Goal: Task Accomplishment & Management: Manage account settings

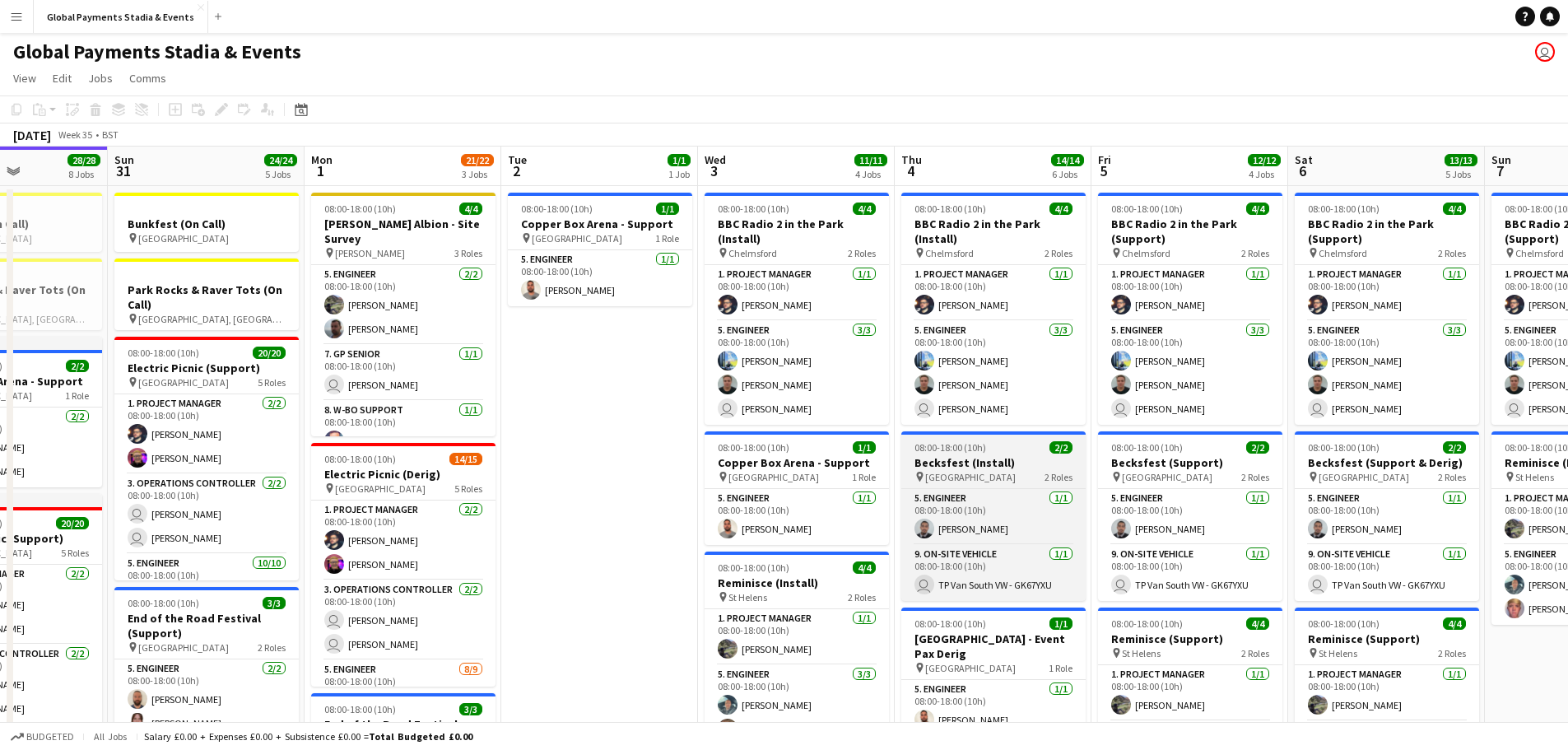
click at [935, 449] on span "08:00-18:00 (10h)" at bounding box center [950, 447] width 72 height 12
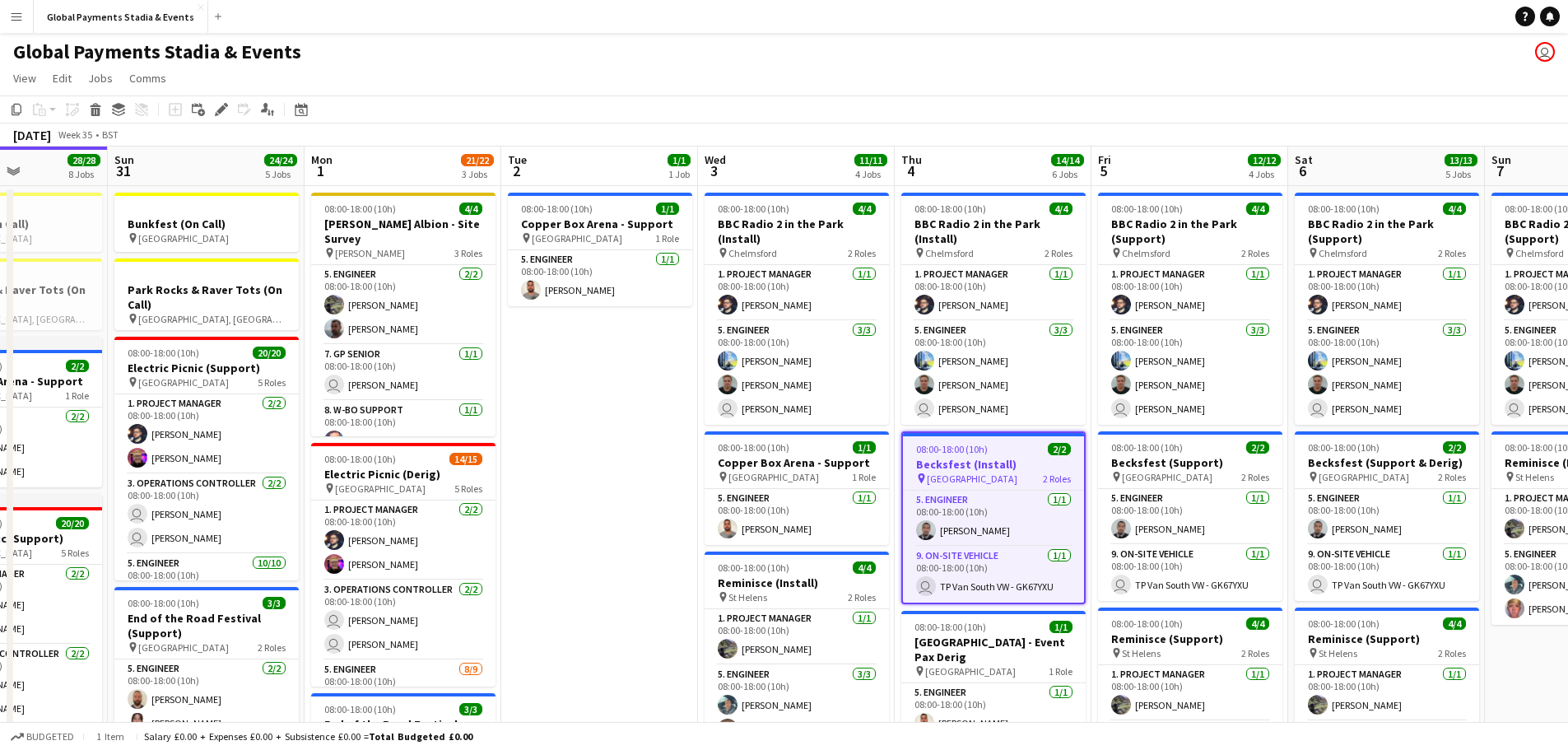
click at [935, 449] on span "08:00-18:00 (10h)" at bounding box center [952, 449] width 72 height 12
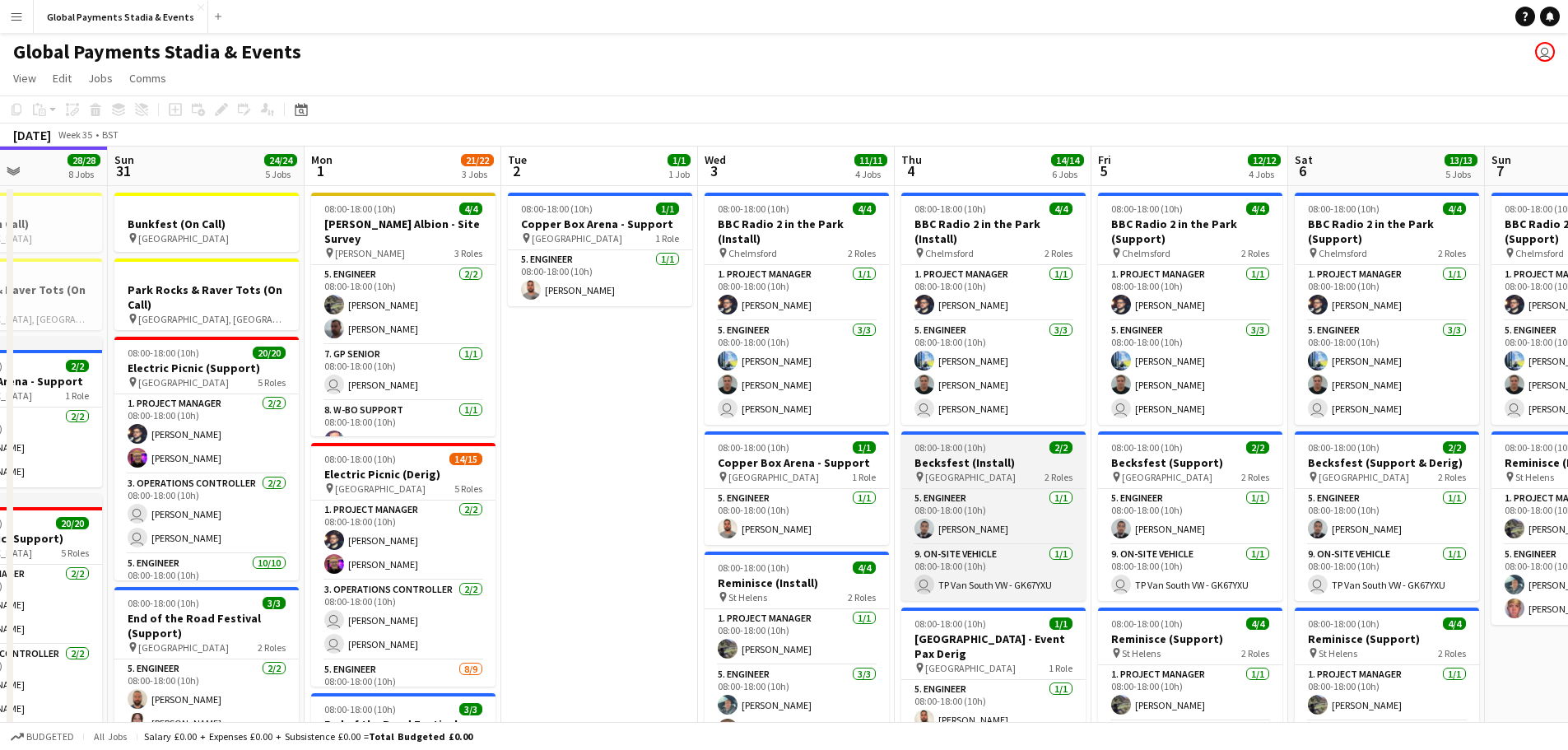
click at [935, 449] on span "08:00-18:00 (10h)" at bounding box center [950, 447] width 72 height 12
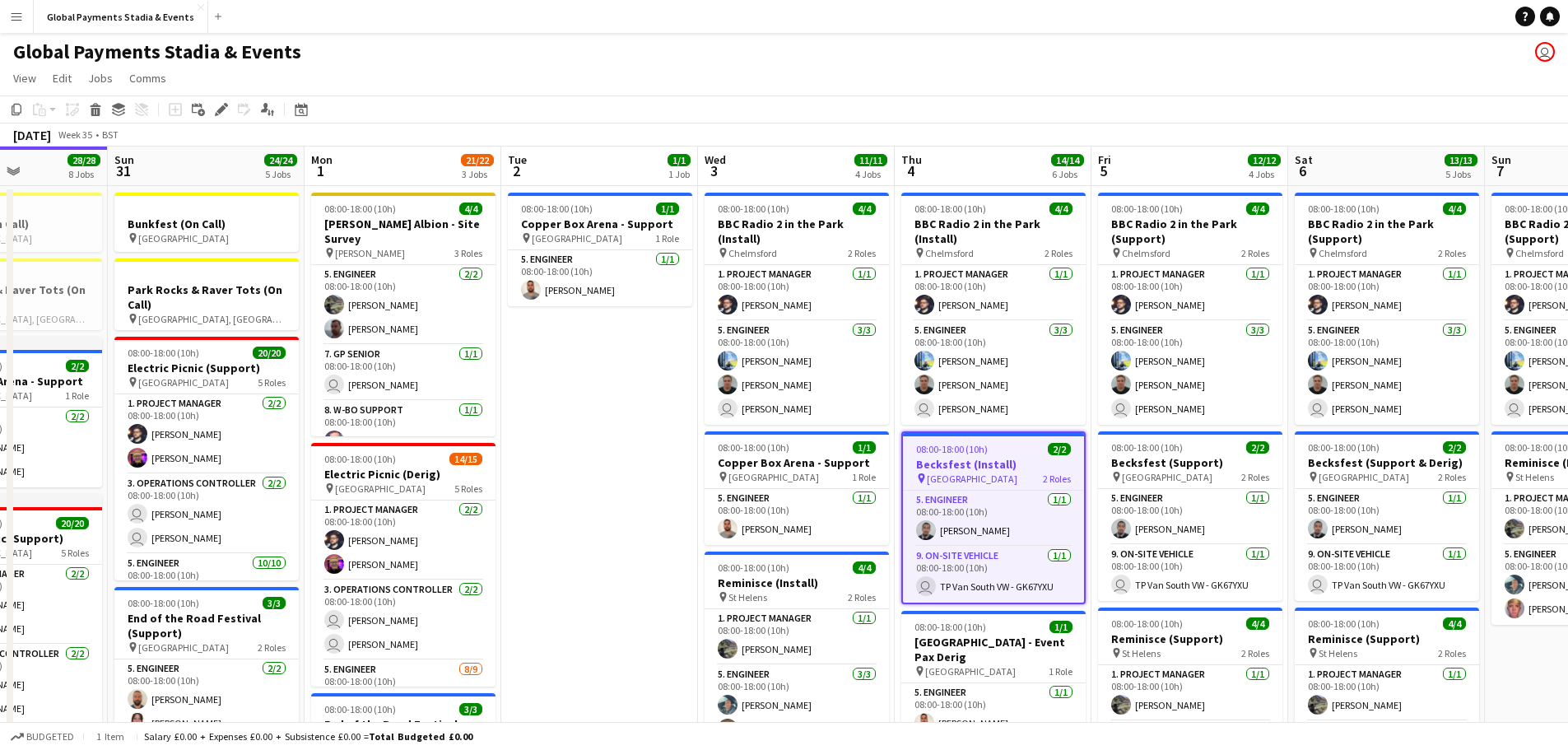
drag, startPoint x: 935, startPoint y: 449, endPoint x: 948, endPoint y: 457, distance: 15.3
click at [948, 457] on h3 "Becksfest (Install)" at bounding box center [993, 464] width 181 height 14
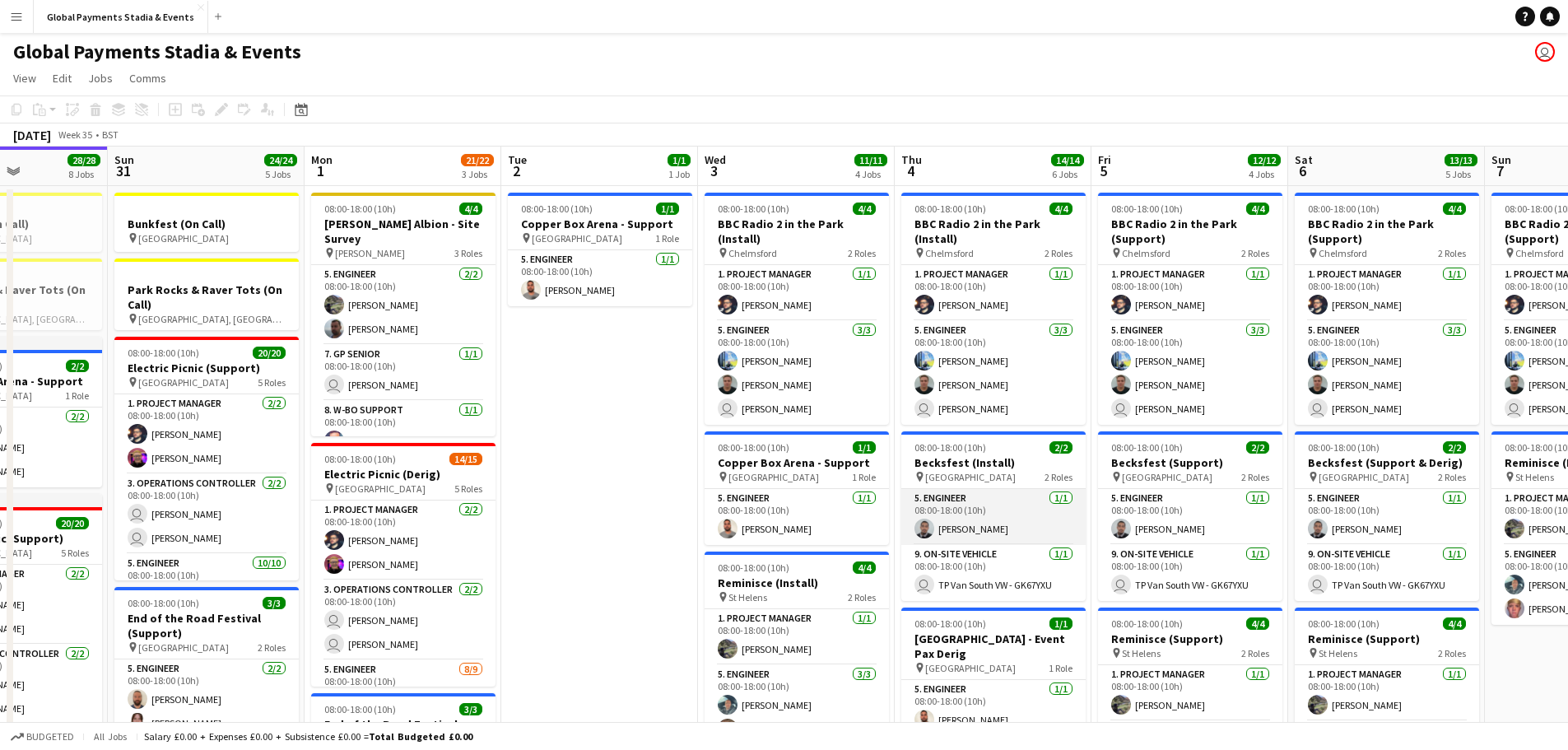
click at [945, 510] on app-card-role "5. Engineer [DATE] 08:00-18:00 (10h) [PERSON_NAME]" at bounding box center [993, 517] width 185 height 56
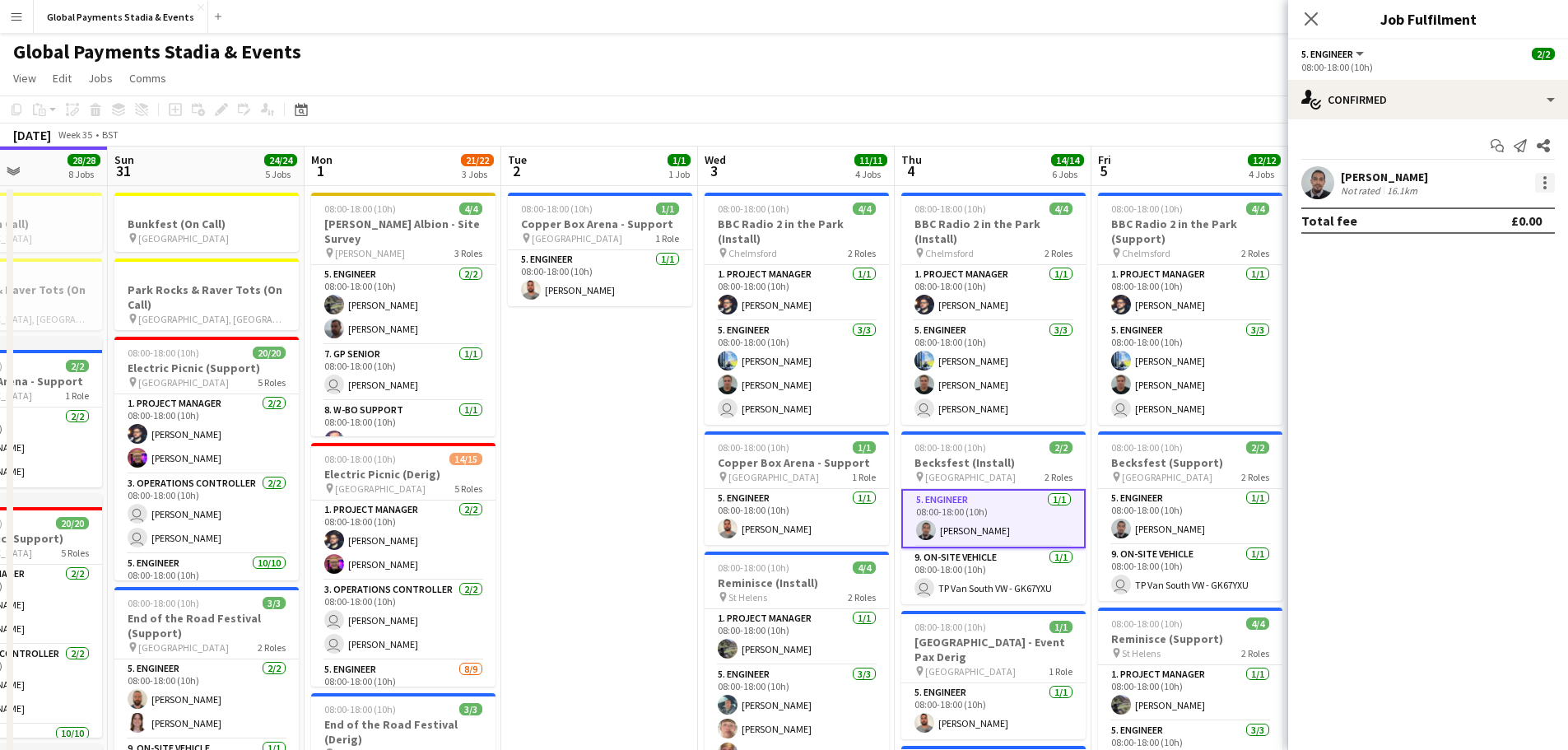
click at [1546, 177] on div at bounding box center [1544, 177] width 3 height 3
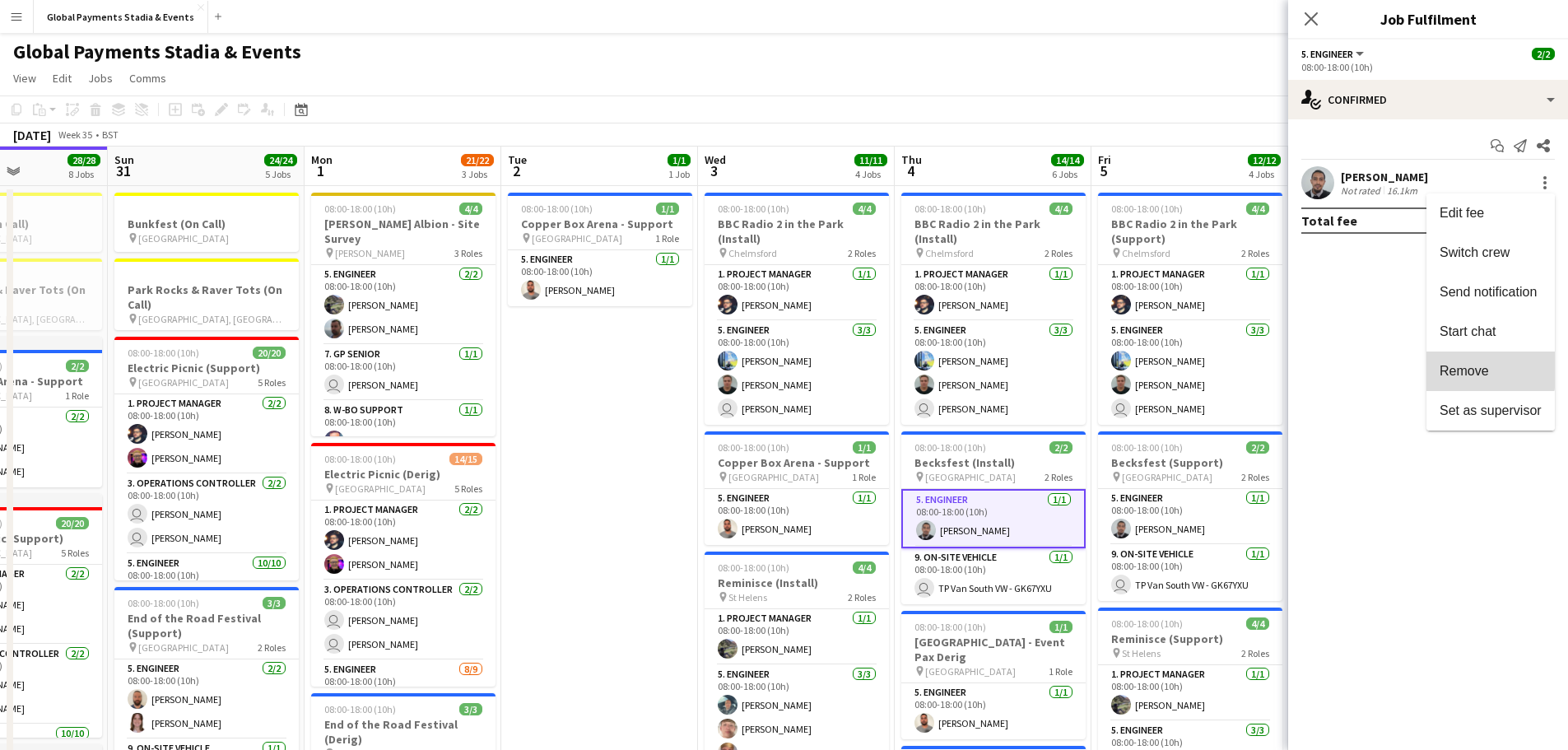
click at [1455, 370] on span "Remove" at bounding box center [1465, 370] width 50 height 14
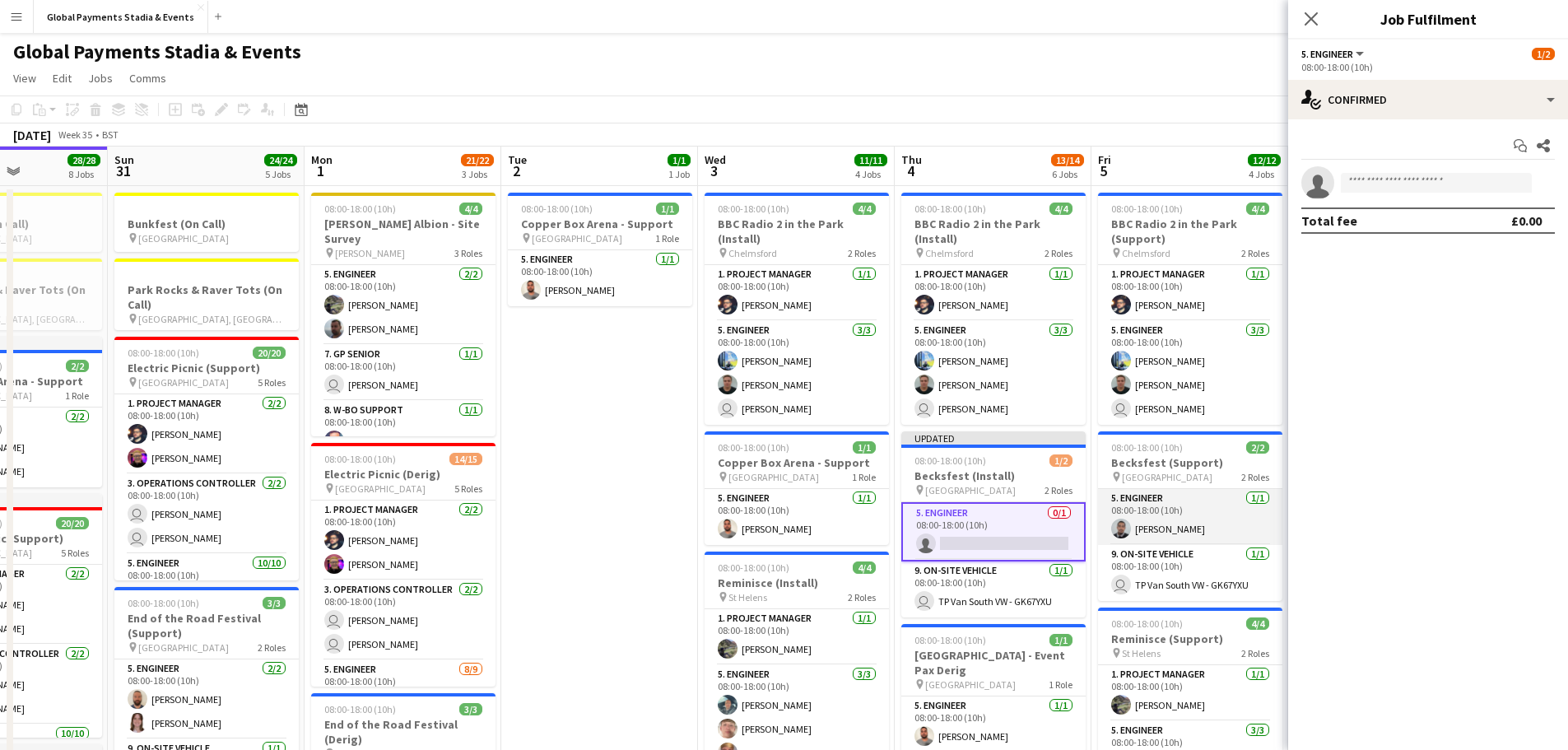
click at [1167, 512] on app-card-role "5. Engineer [DATE] 08:00-18:00 (10h) [PERSON_NAME]" at bounding box center [1190, 517] width 185 height 56
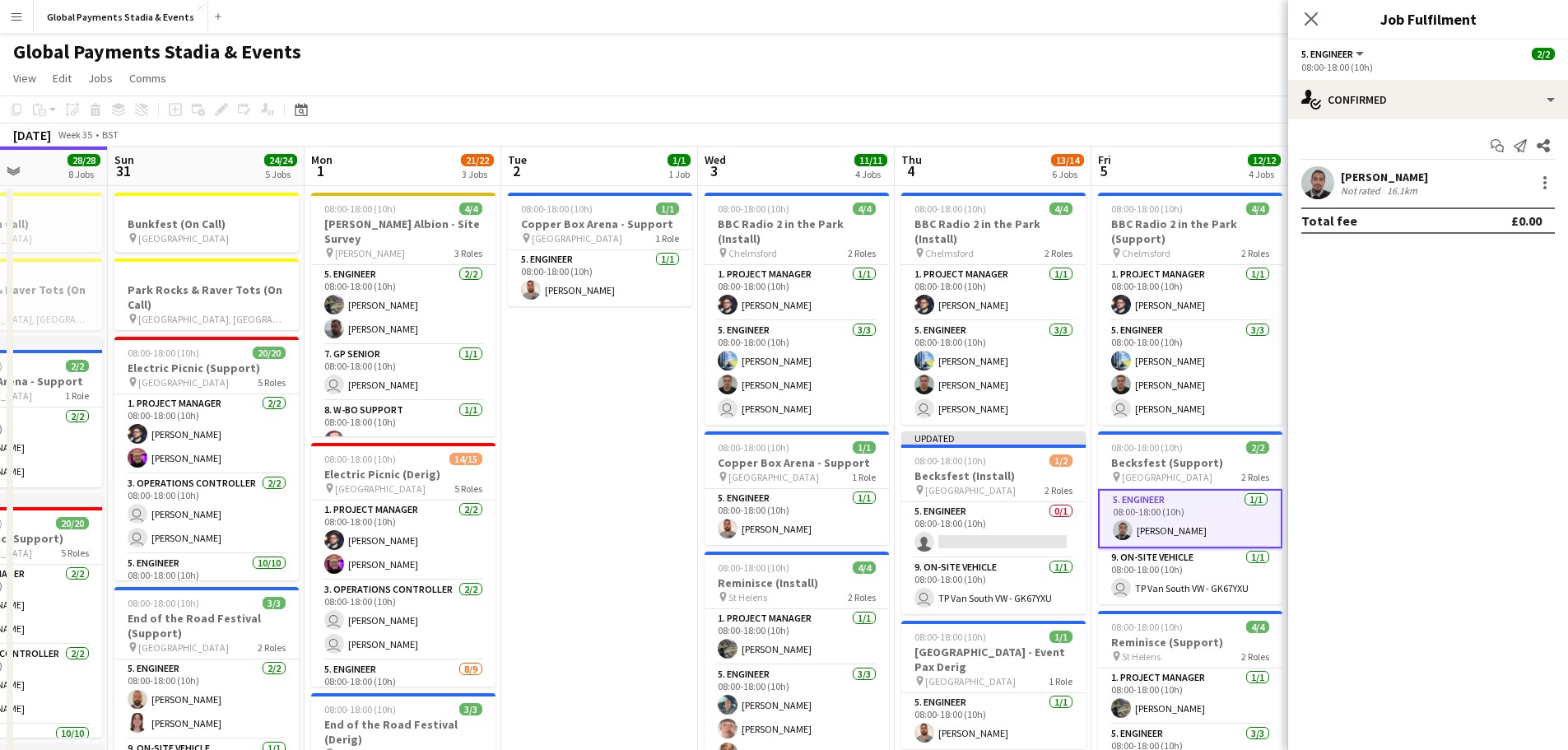
click at [1255, 501] on app-card-role "5. Engineer [DATE] 08:00-18:00 (10h) [PERSON_NAME]" at bounding box center [1190, 518] width 185 height 59
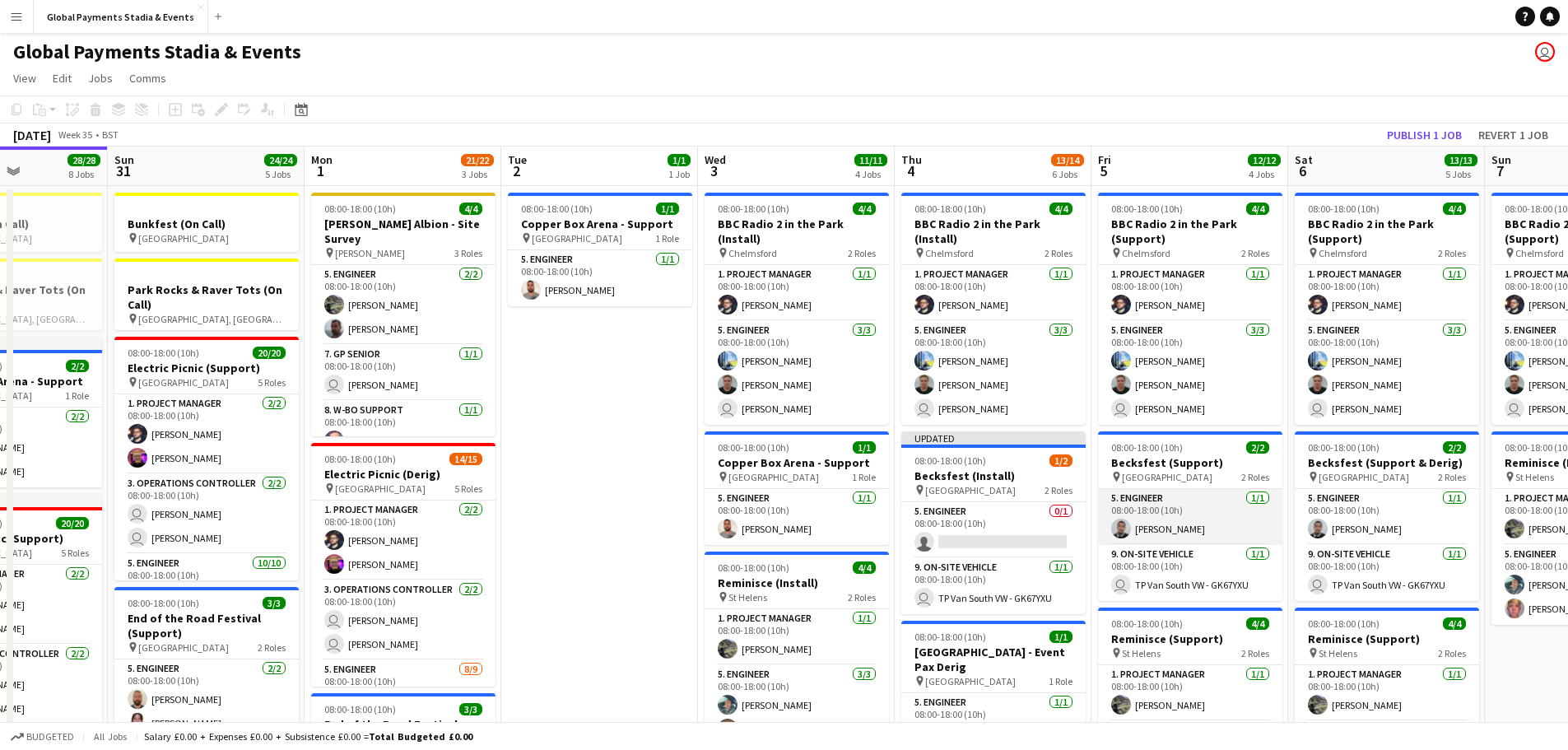
click at [1224, 526] on app-card-role "5. Engineer [DATE] 08:00-18:00 (10h) [PERSON_NAME]" at bounding box center [1190, 517] width 185 height 56
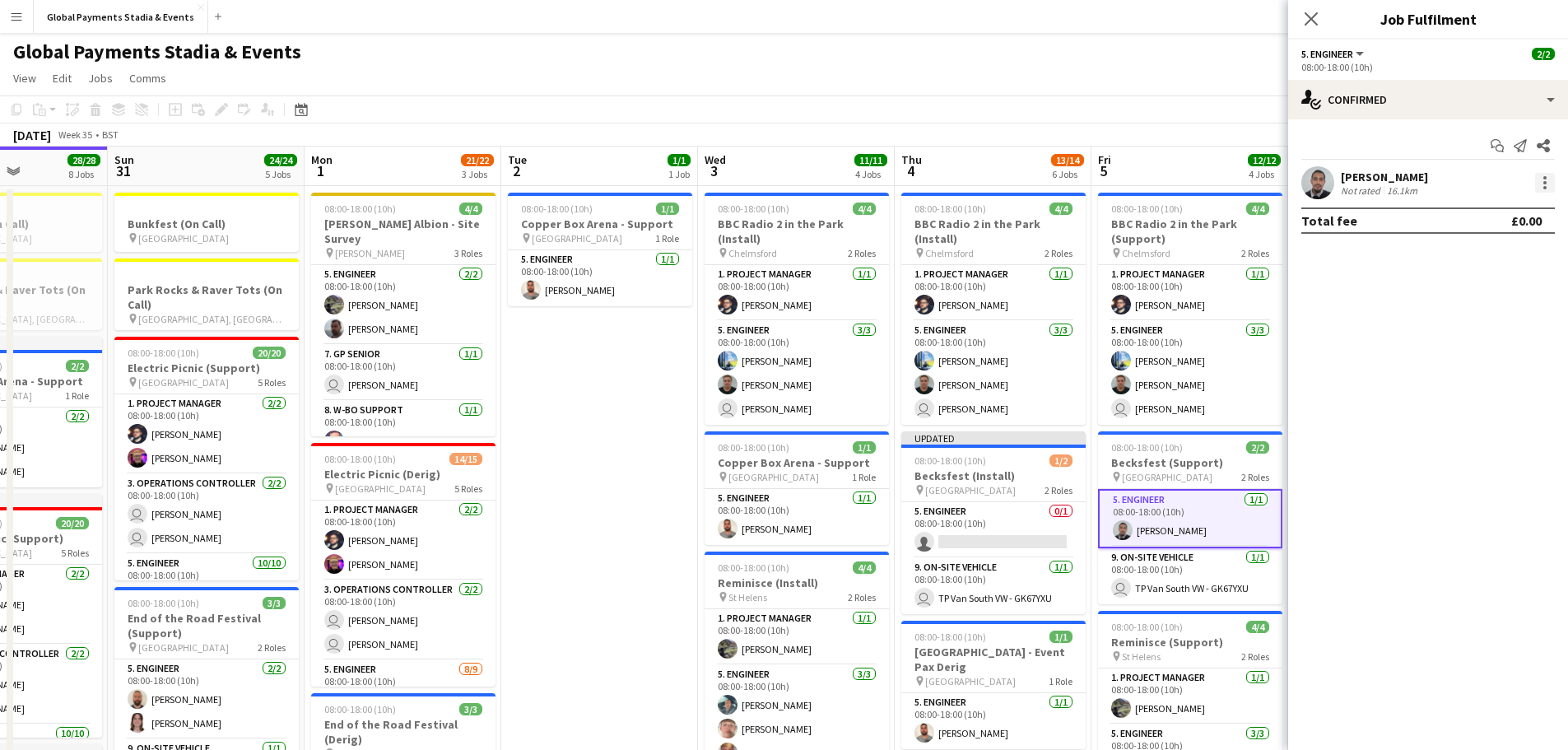
click at [1543, 178] on div at bounding box center [1544, 177] width 3 height 3
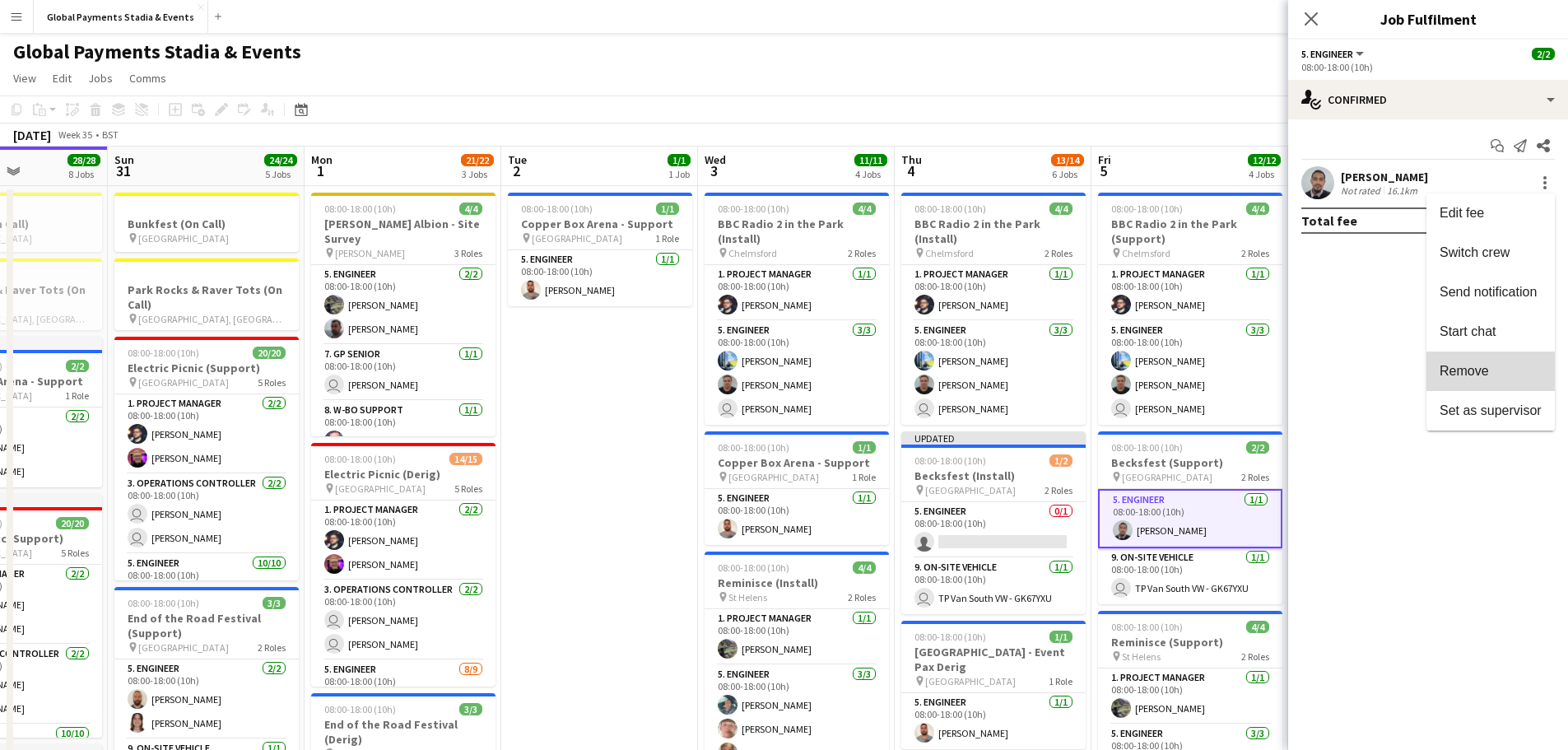
click at [1462, 368] on span "Remove" at bounding box center [1465, 370] width 50 height 14
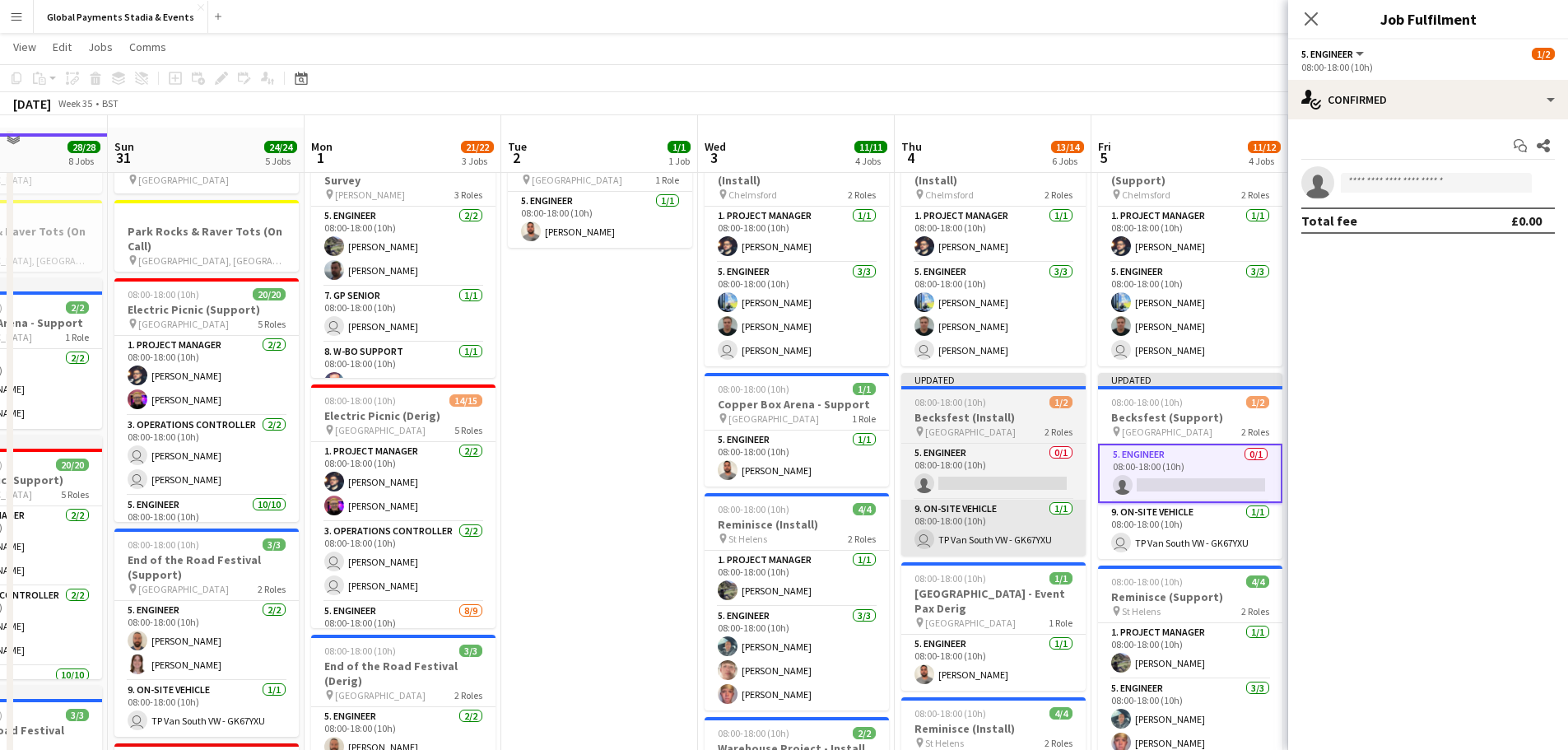
scroll to position [82, 0]
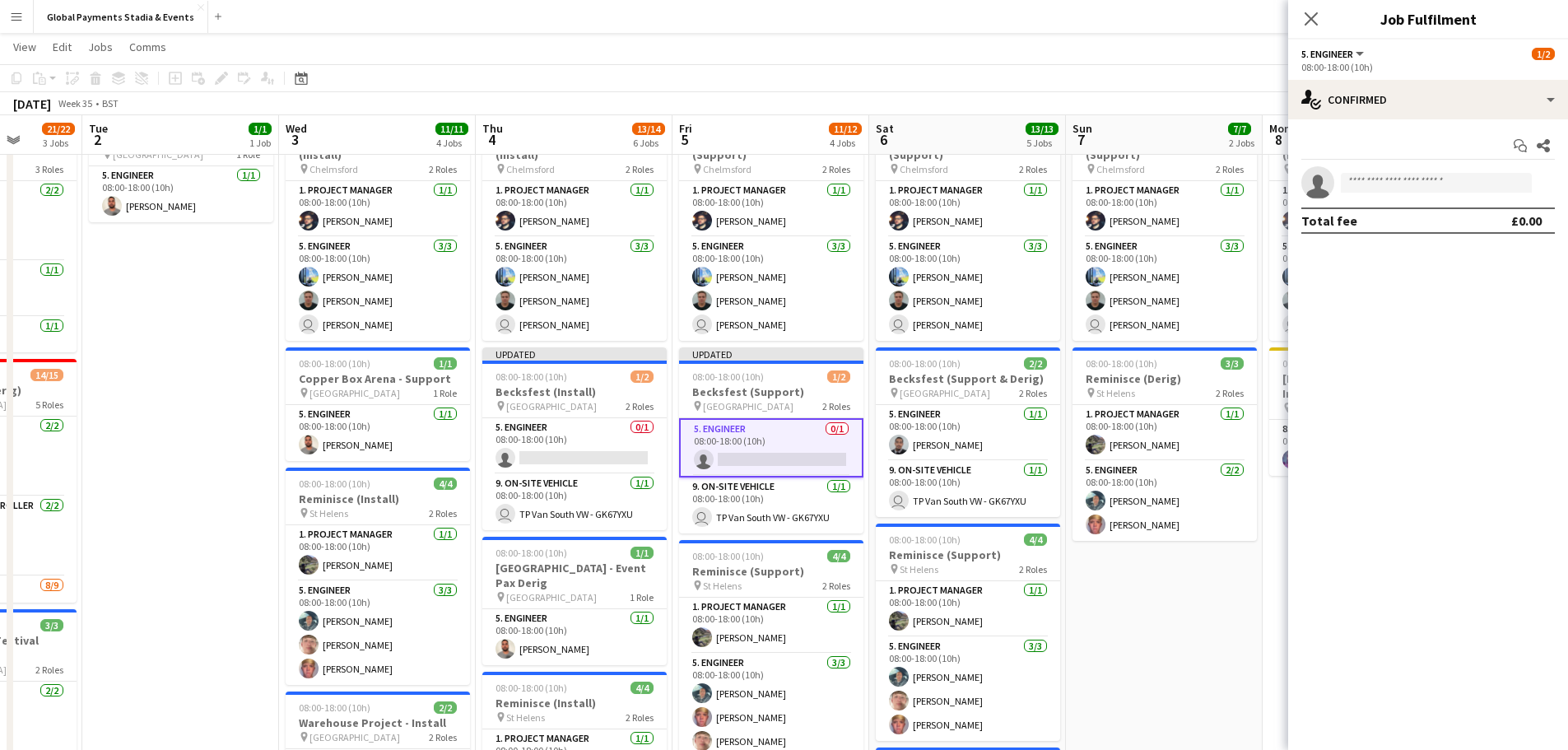
drag, startPoint x: 629, startPoint y: 551, endPoint x: 166, endPoint y: 521, distance: 464.0
click at [166, 521] on app-calendar-viewport "Sat 30 28/28 8 Jobs Sun 31 24/24 5 Jobs Mon 1 21/22 3 Jobs Tue 2 1/1 1 Job Wed …" at bounding box center [784, 681] width 1568 height 1400
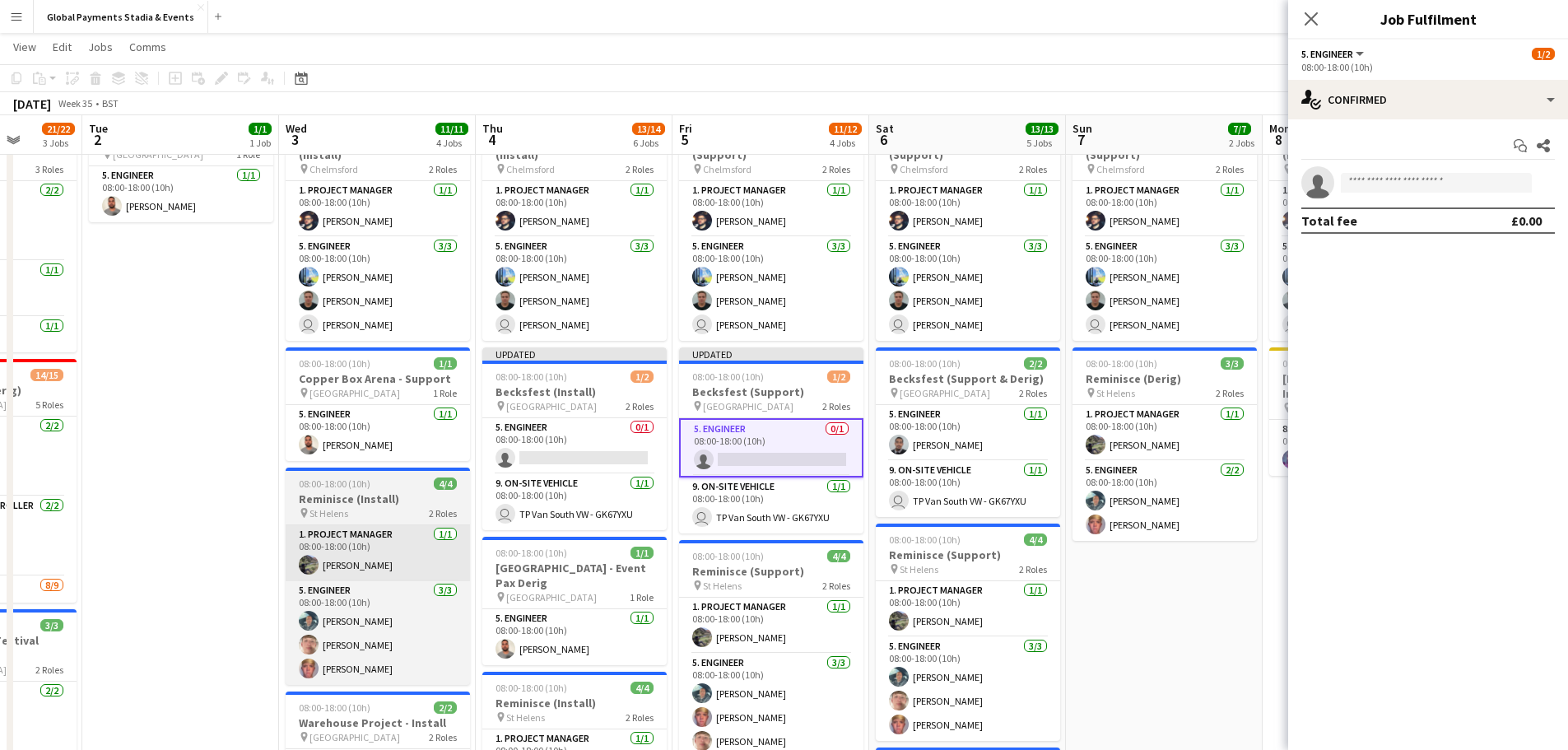
scroll to position [0, 552]
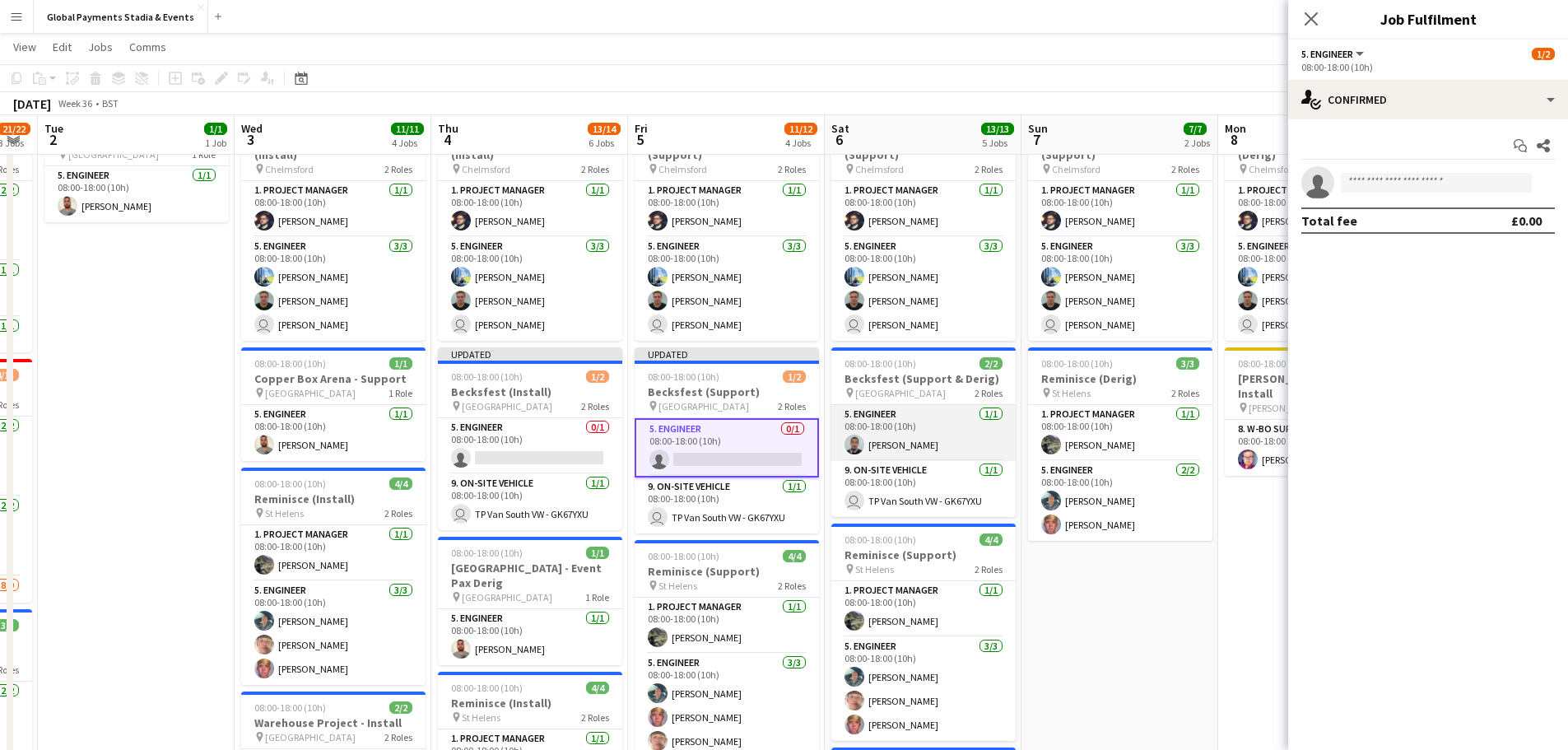
click at [903, 430] on app-card-role "5. Engineer [DATE] 08:00-18:00 (10h) [PERSON_NAME]" at bounding box center [923, 432] width 185 height 56
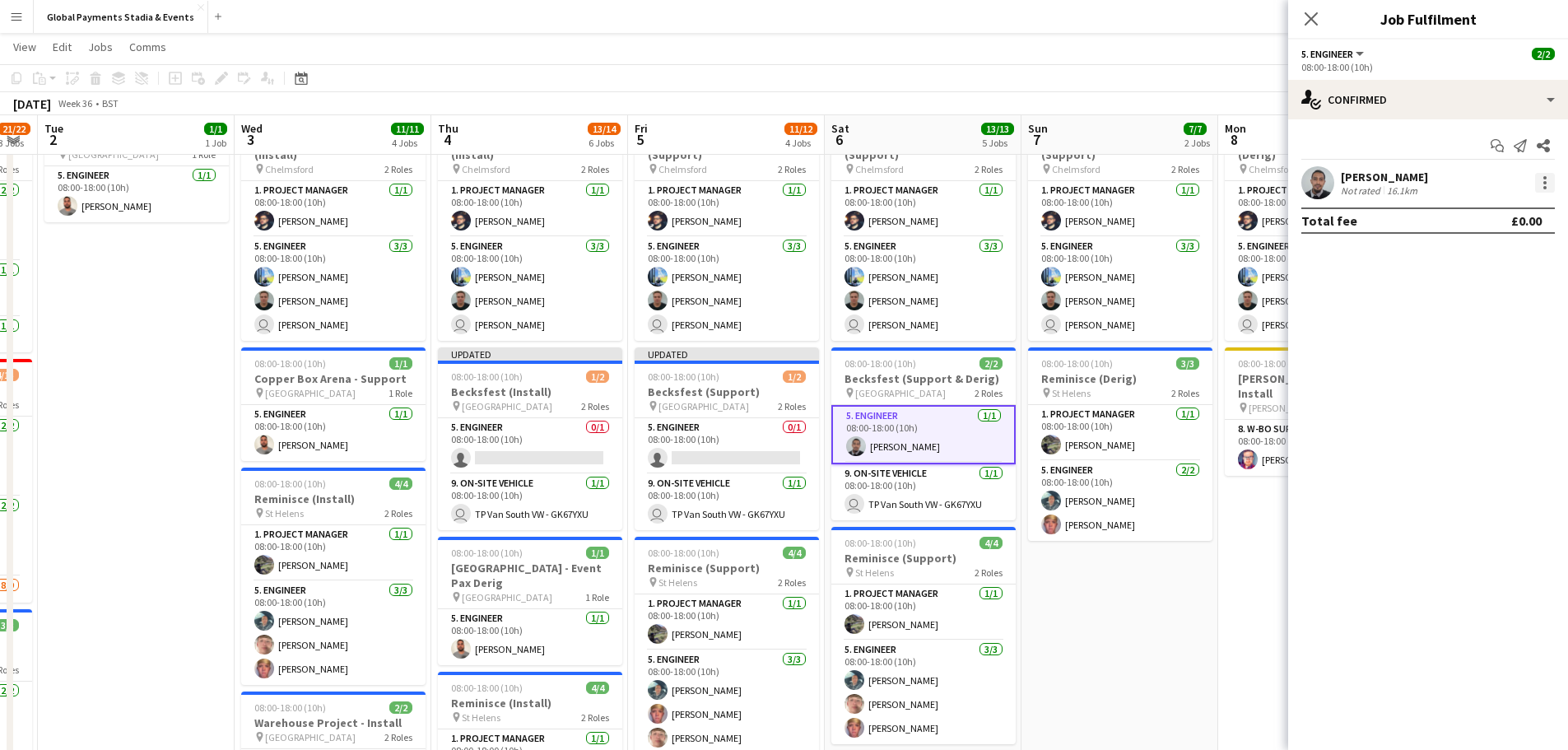
click at [1548, 180] on div at bounding box center [1545, 183] width 20 height 20
click at [1462, 362] on button "Remove" at bounding box center [1491, 370] width 128 height 39
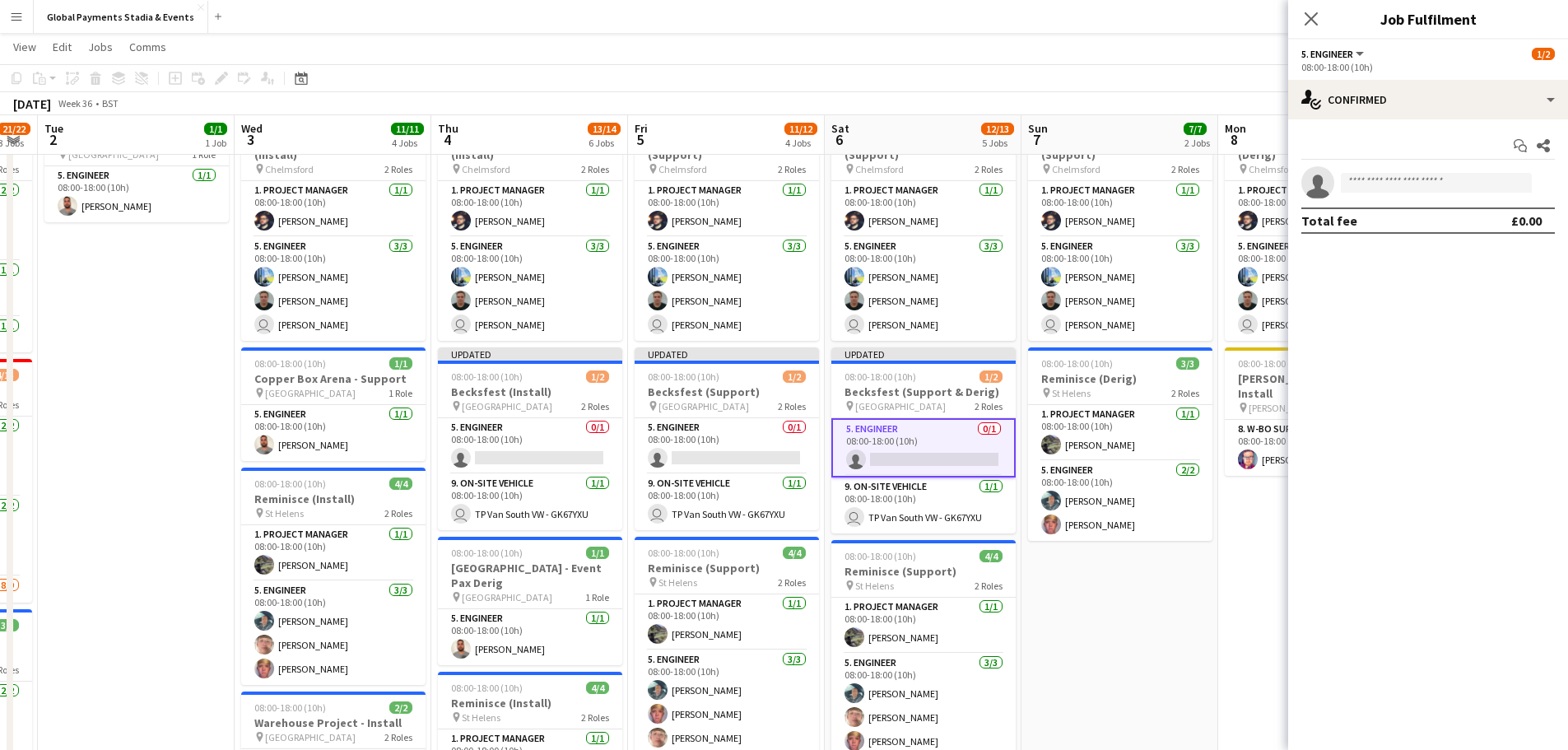
click at [1124, 611] on app-date-cell "08:00-18:00 (10h) 4/4 BBC Radio 2 in the Park (Support) pin Chelmsford 2 Roles …" at bounding box center [1120, 741] width 197 height 1279
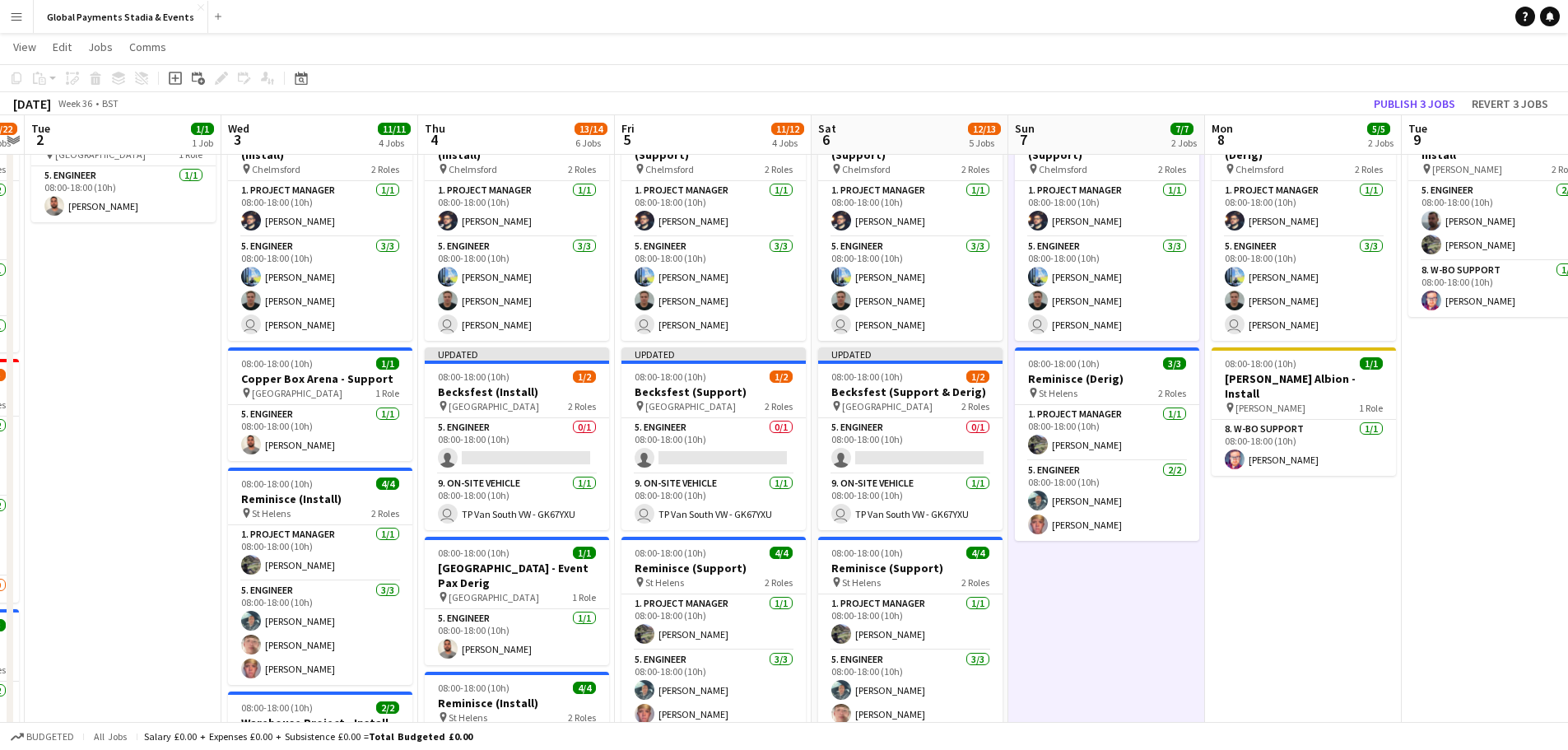
scroll to position [0, 619]
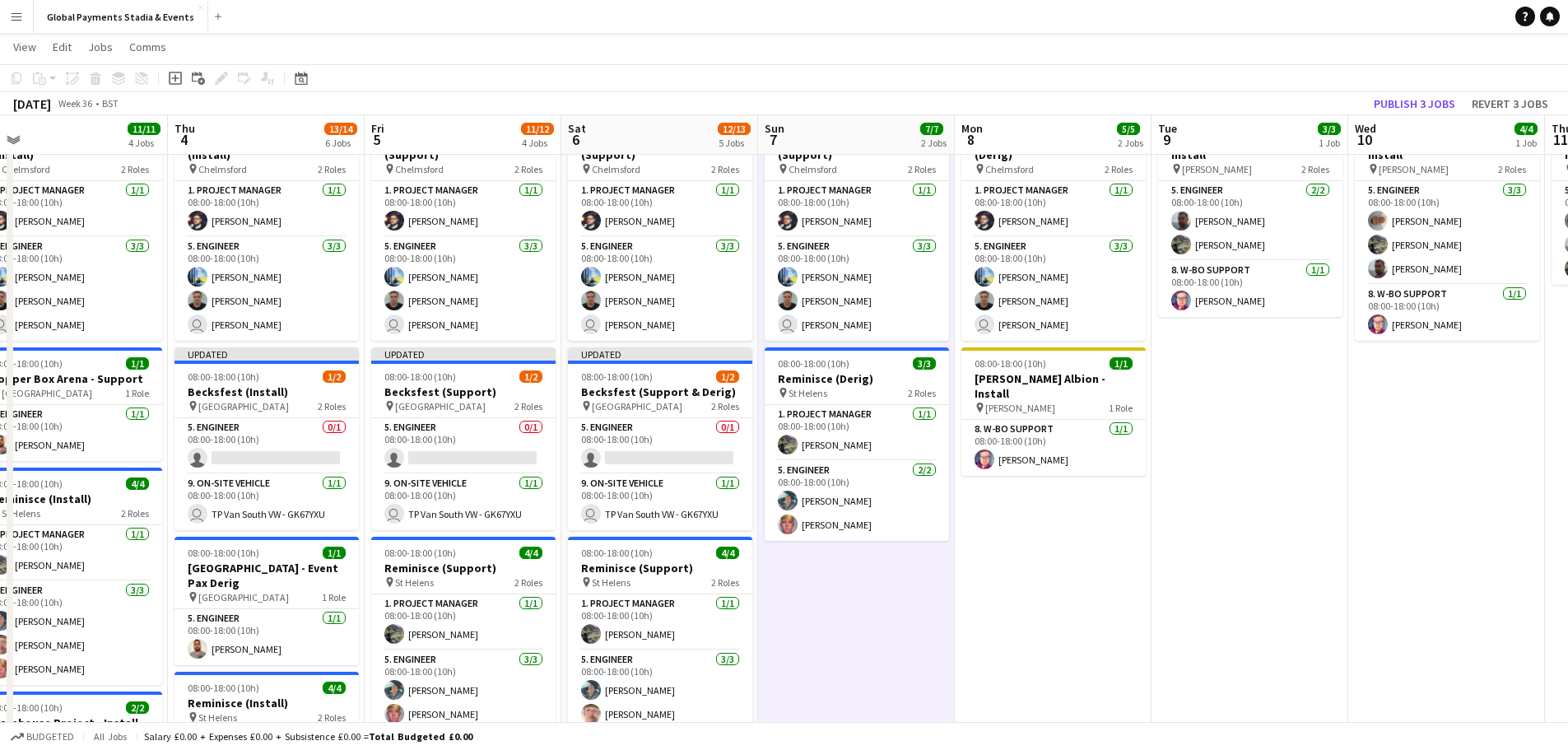
drag, startPoint x: 1132, startPoint y: 659, endPoint x: 869, endPoint y: 658, distance: 263.0
click at [869, 658] on app-calendar-viewport "Sun 31 24/24 5 Jobs Mon 1 21/22 3 Jobs Tue 2 1/1 1 Job Wed 3 11/11 4 Jobs Thu 4…" at bounding box center [784, 681] width 1568 height 1400
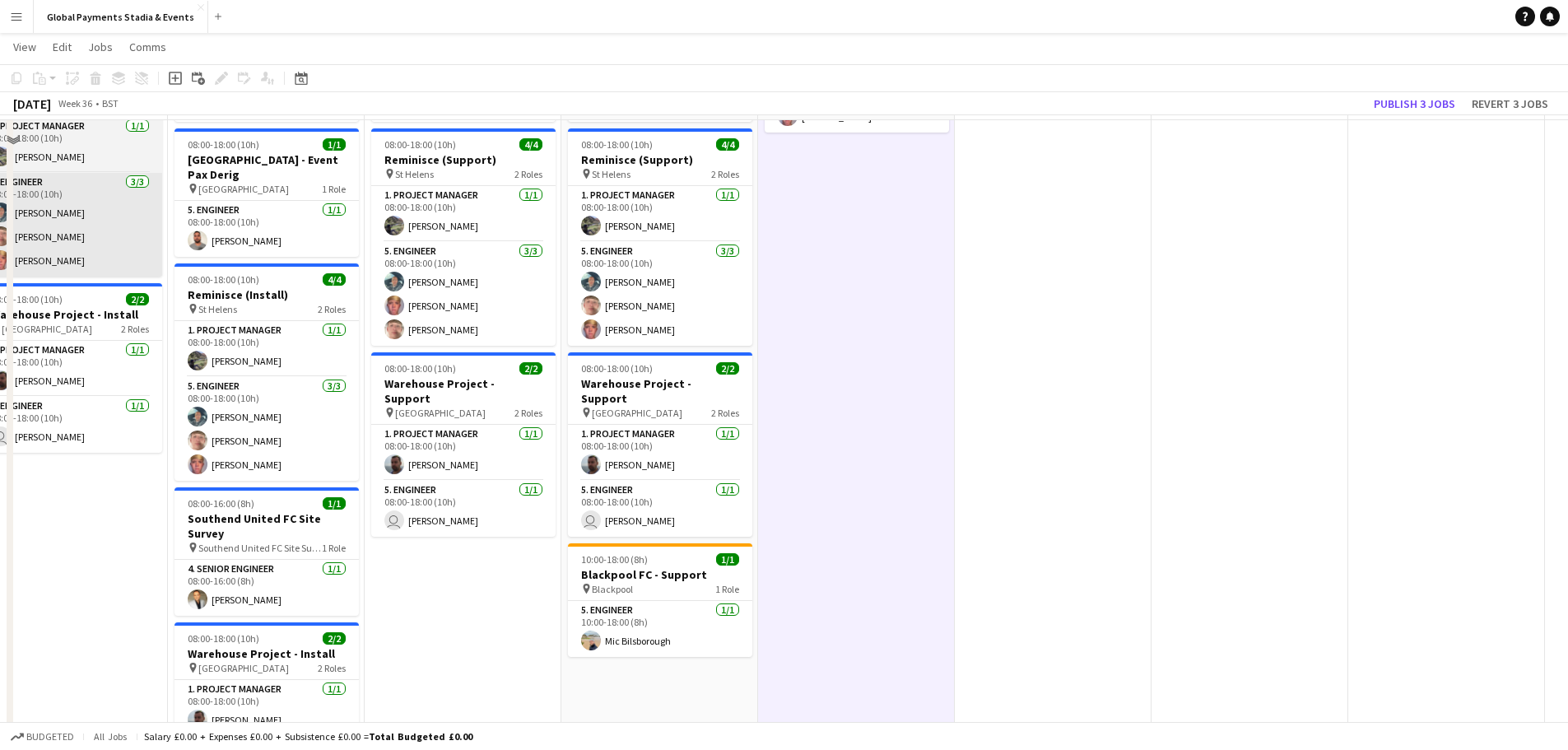
scroll to position [494, 0]
